Goal: Find specific page/section: Find specific page/section

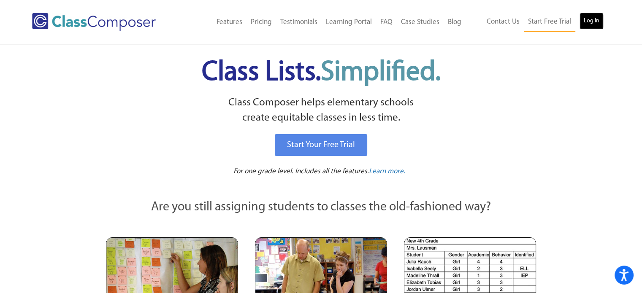
click at [595, 16] on link "Log In" at bounding box center [592, 21] width 24 height 17
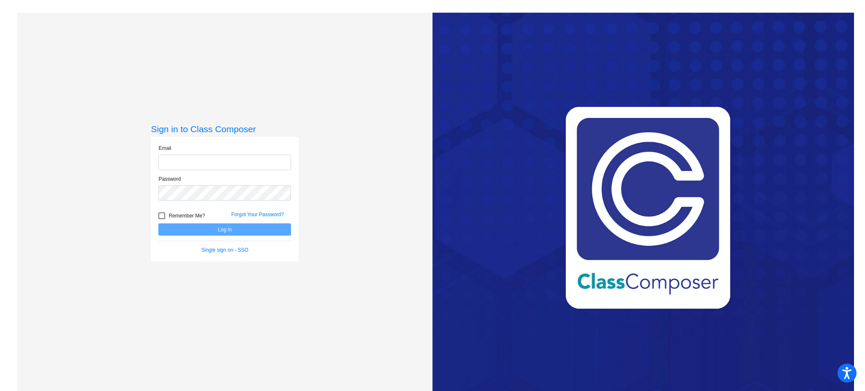
type input "mlawler@mbgsd.org"
click at [255, 226] on button "Log In" at bounding box center [224, 229] width 133 height 12
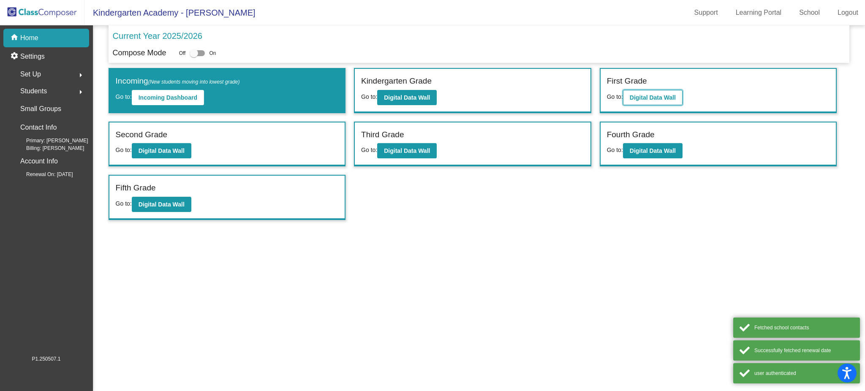
click at [652, 95] on b "Digital Data Wall" at bounding box center [653, 97] width 46 height 7
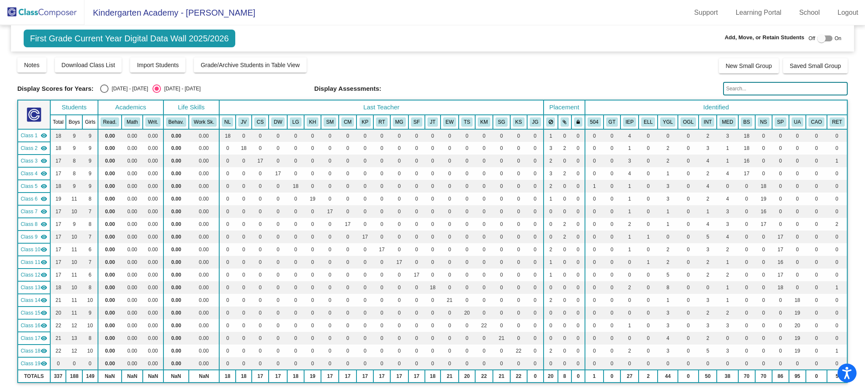
click at [105, 90] on div "Select an option" at bounding box center [104, 88] width 8 height 8
click at [104, 93] on input "[DATE] - [DATE]" at bounding box center [104, 93] width 0 height 0
radio input "true"
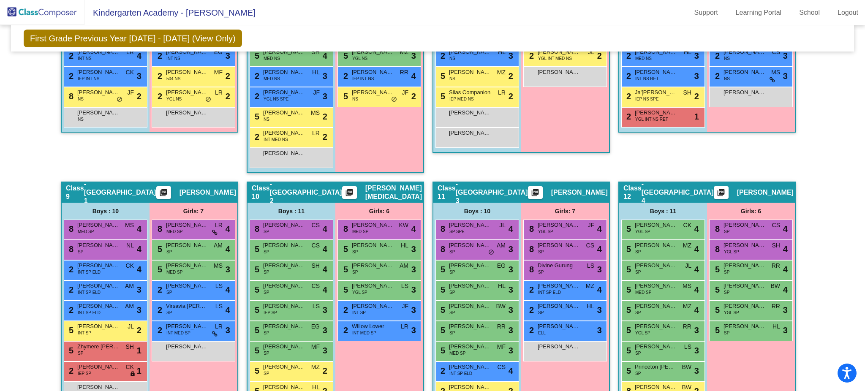
scroll to position [845, 0]
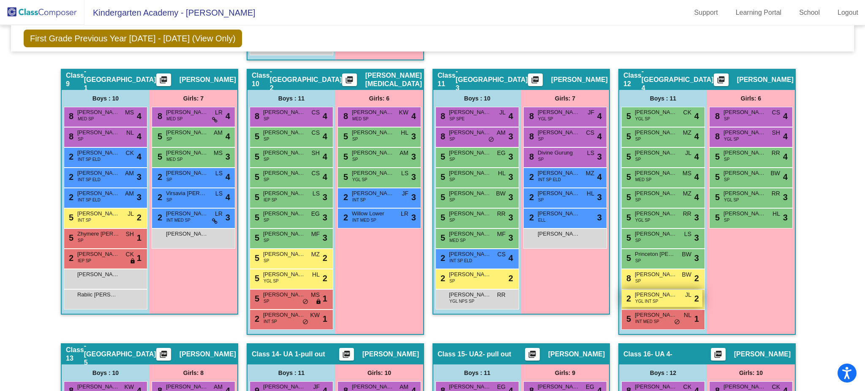
click at [641, 298] on span "YGL INT SP" at bounding box center [646, 301] width 23 height 6
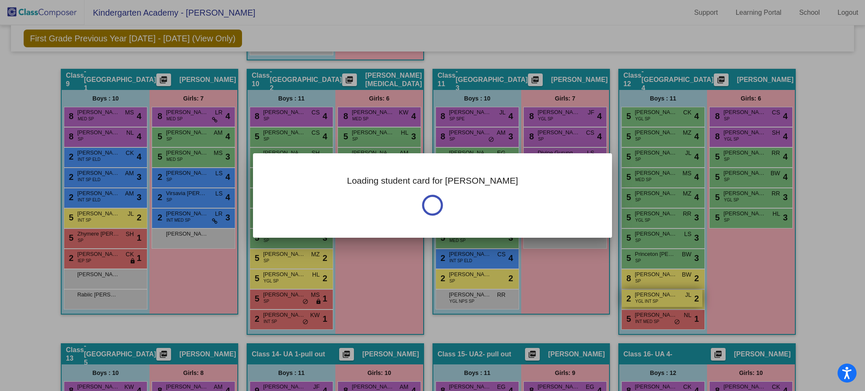
click at [641, 295] on div at bounding box center [432, 195] width 865 height 391
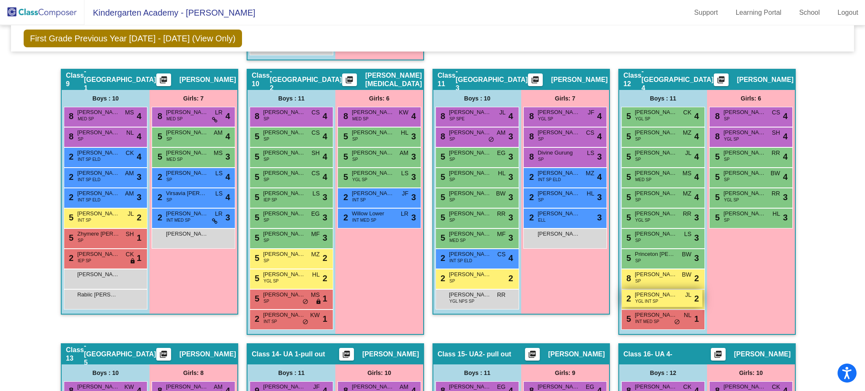
click at [641, 298] on span "YGL INT SP" at bounding box center [646, 301] width 23 height 6
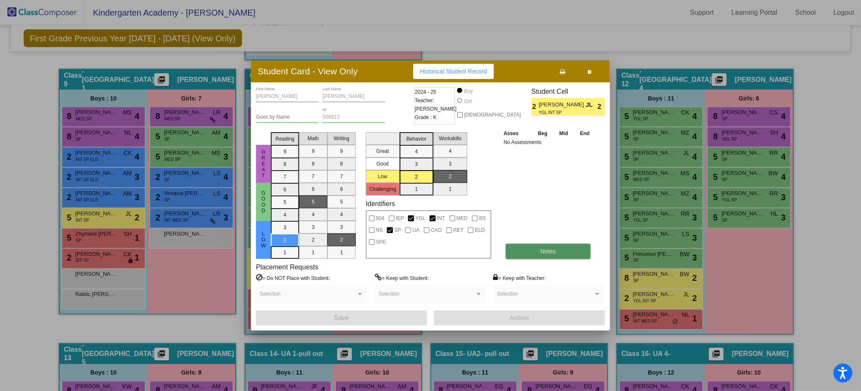
click at [542, 251] on span "Notes" at bounding box center [548, 251] width 16 height 7
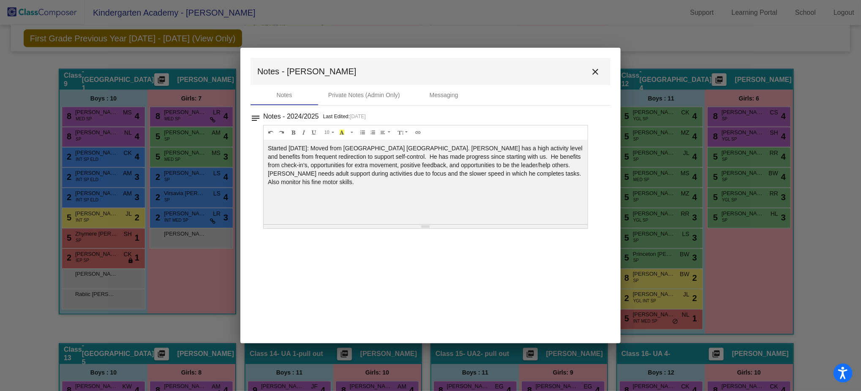
click at [595, 72] on mat-icon "close" at bounding box center [595, 72] width 10 height 10
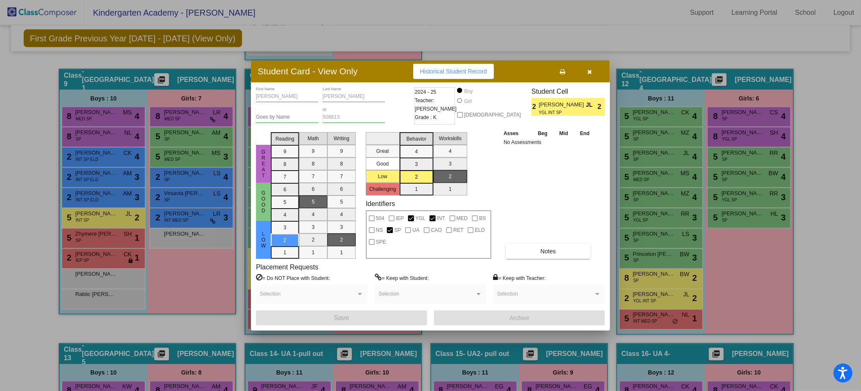
click at [585, 68] on button "button" at bounding box center [589, 71] width 27 height 15
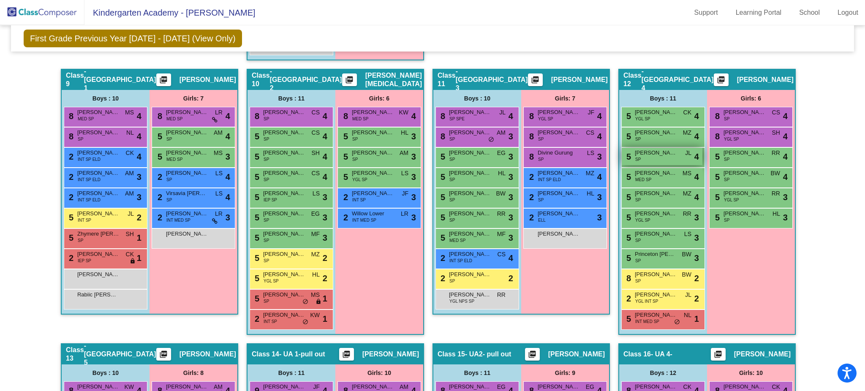
click at [637, 150] on span "Lucas Zelechiwsky" at bounding box center [656, 153] width 42 height 8
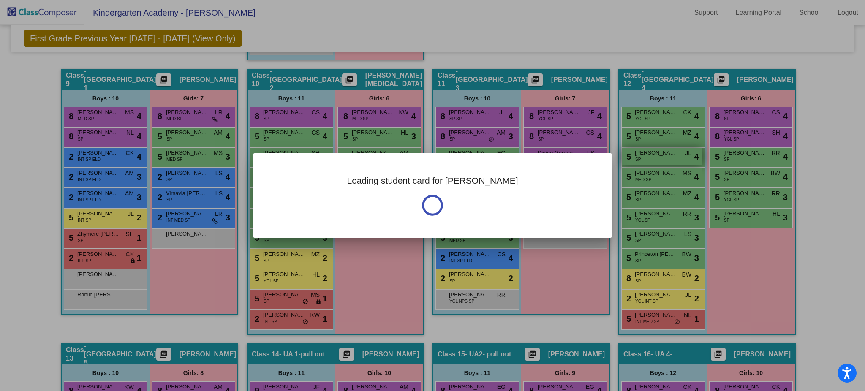
click at [637, 150] on div at bounding box center [432, 195] width 865 height 391
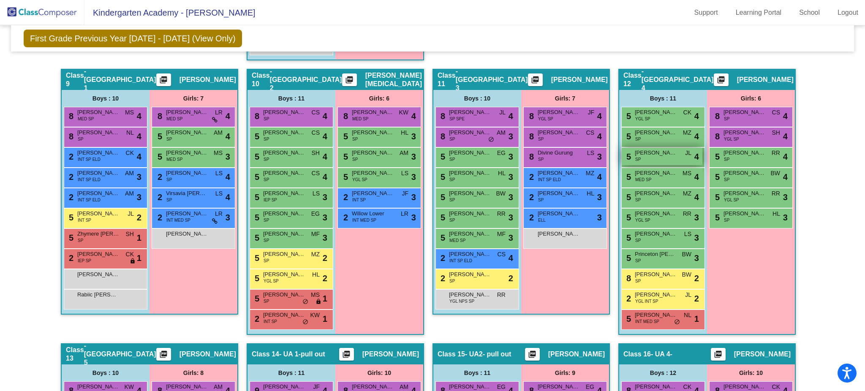
click at [637, 150] on span "Lucas Zelechiwsky" at bounding box center [656, 153] width 42 height 8
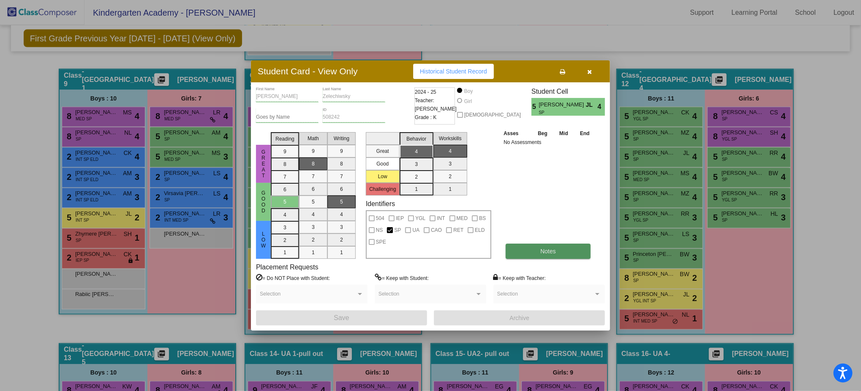
click at [543, 252] on span "Notes" at bounding box center [548, 251] width 16 height 7
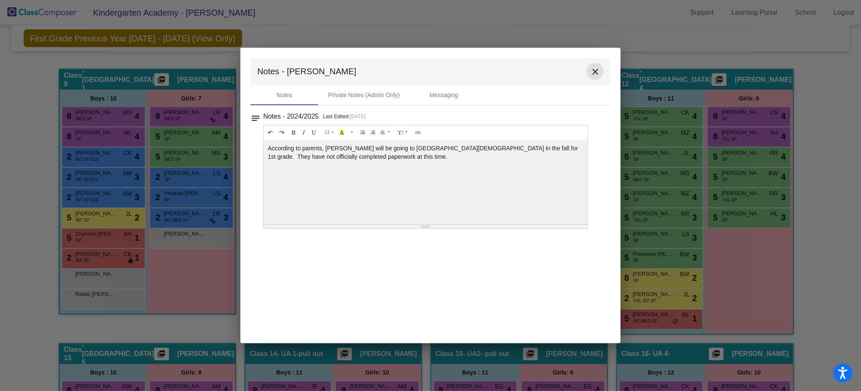
click at [595, 73] on mat-icon "close" at bounding box center [595, 72] width 10 height 10
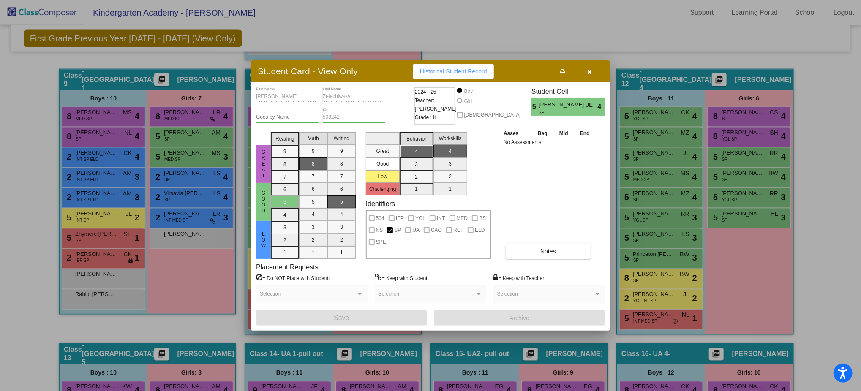
click at [588, 74] on icon "button" at bounding box center [589, 72] width 5 height 6
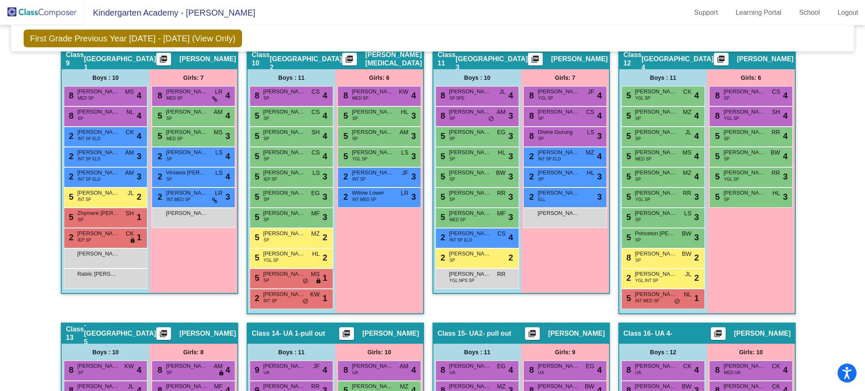
scroll to position [846, 0]
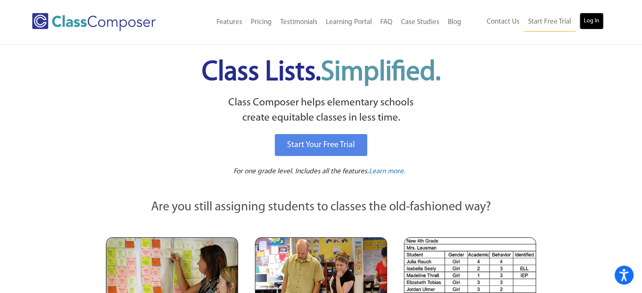
click at [594, 24] on link "Log In" at bounding box center [592, 21] width 24 height 17
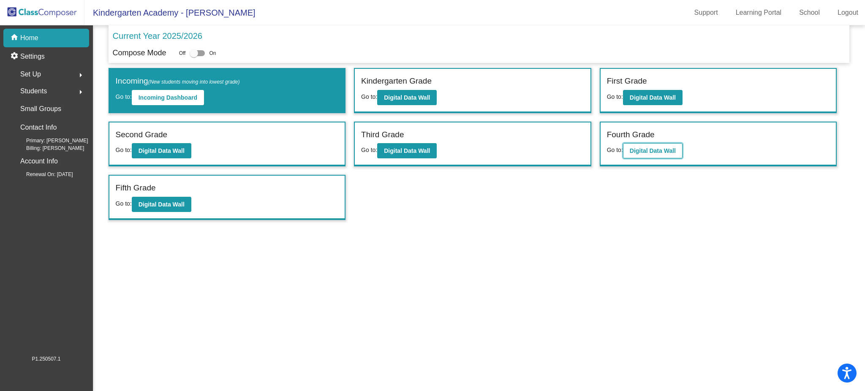
click at [642, 147] on b "Digital Data Wall" at bounding box center [653, 150] width 46 height 7
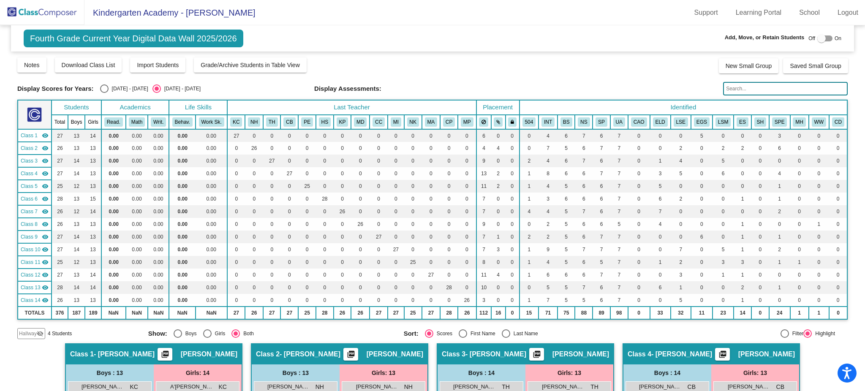
click at [750, 80] on div "Display Scores for Years: [DATE] - [DATE] [DATE] - [DATE] Grade/Archive Student…" at bounding box center [432, 198] width 830 height 283
click at [750, 84] on input "text" at bounding box center [785, 89] width 125 height 14
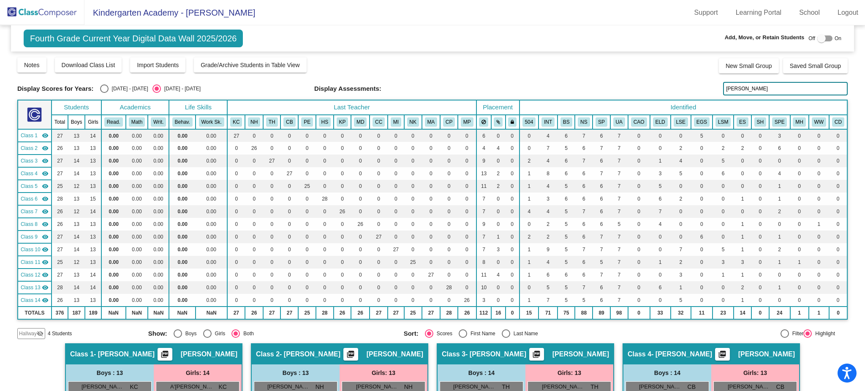
type input "[PERSON_NAME]"
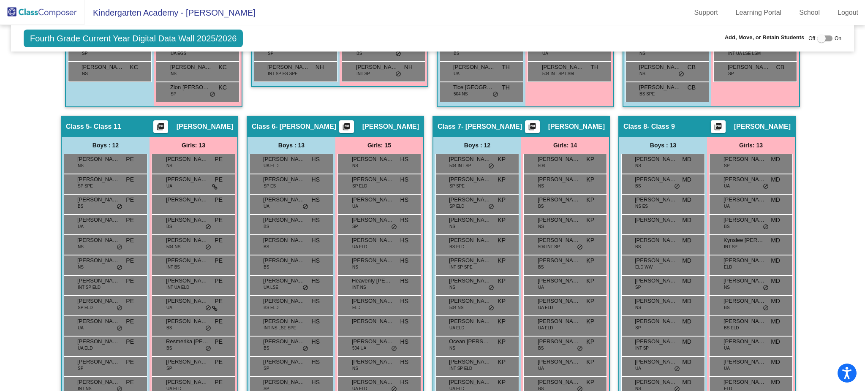
scroll to position [169, 0]
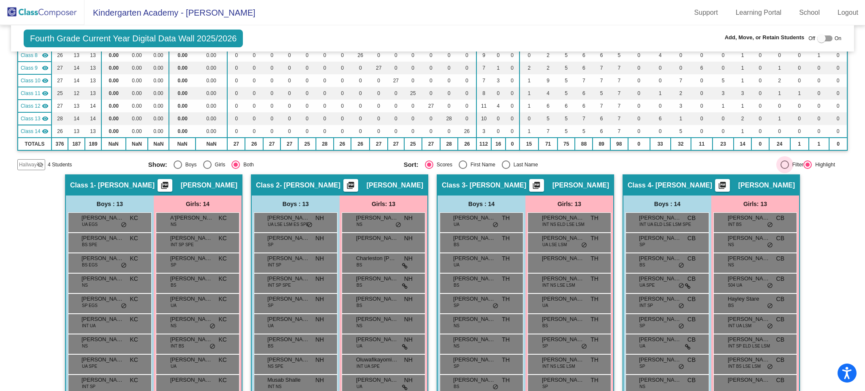
click at [780, 160] on div at bounding box center [784, 164] width 8 height 8
click at [784, 169] on input "Filter" at bounding box center [784, 169] width 0 height 0
radio input "true"
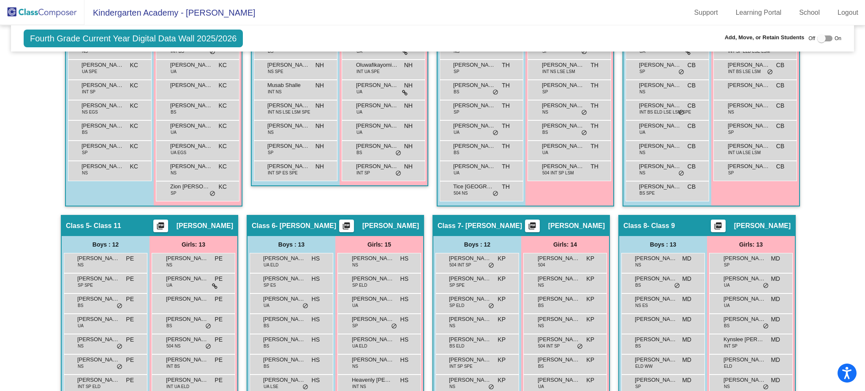
scroll to position [14, 0]
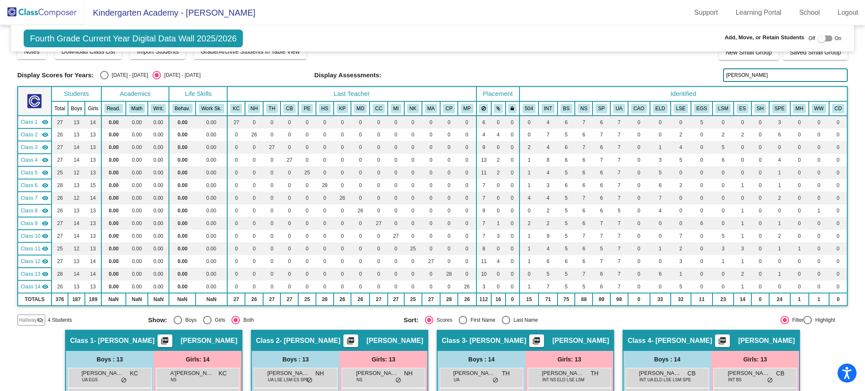
click at [768, 68] on input "[PERSON_NAME]" at bounding box center [785, 75] width 125 height 14
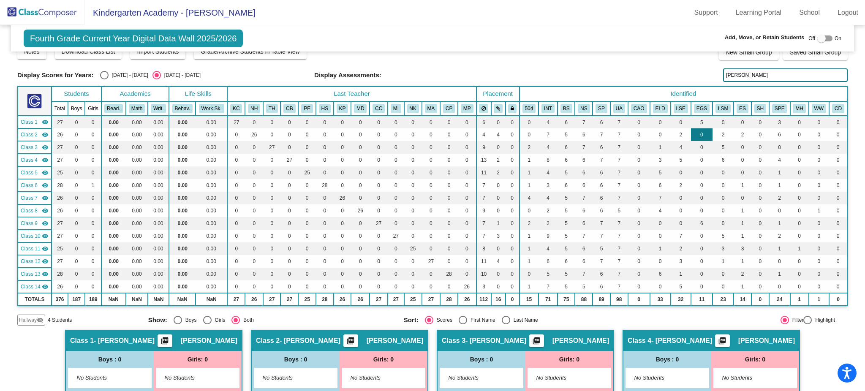
scroll to position [295, 0]
